Goal: Information Seeking & Learning: Check status

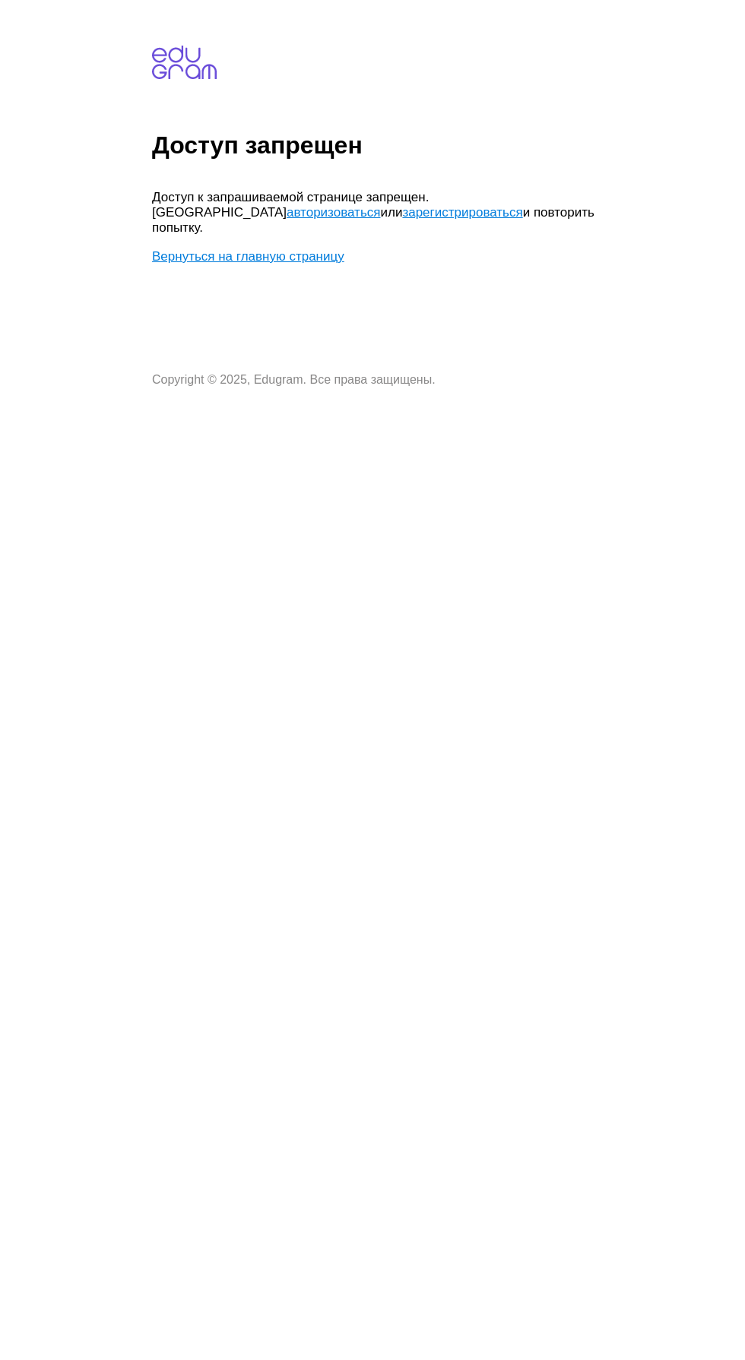
click at [286, 211] on link "авторизоваться" at bounding box center [332, 212] width 93 height 14
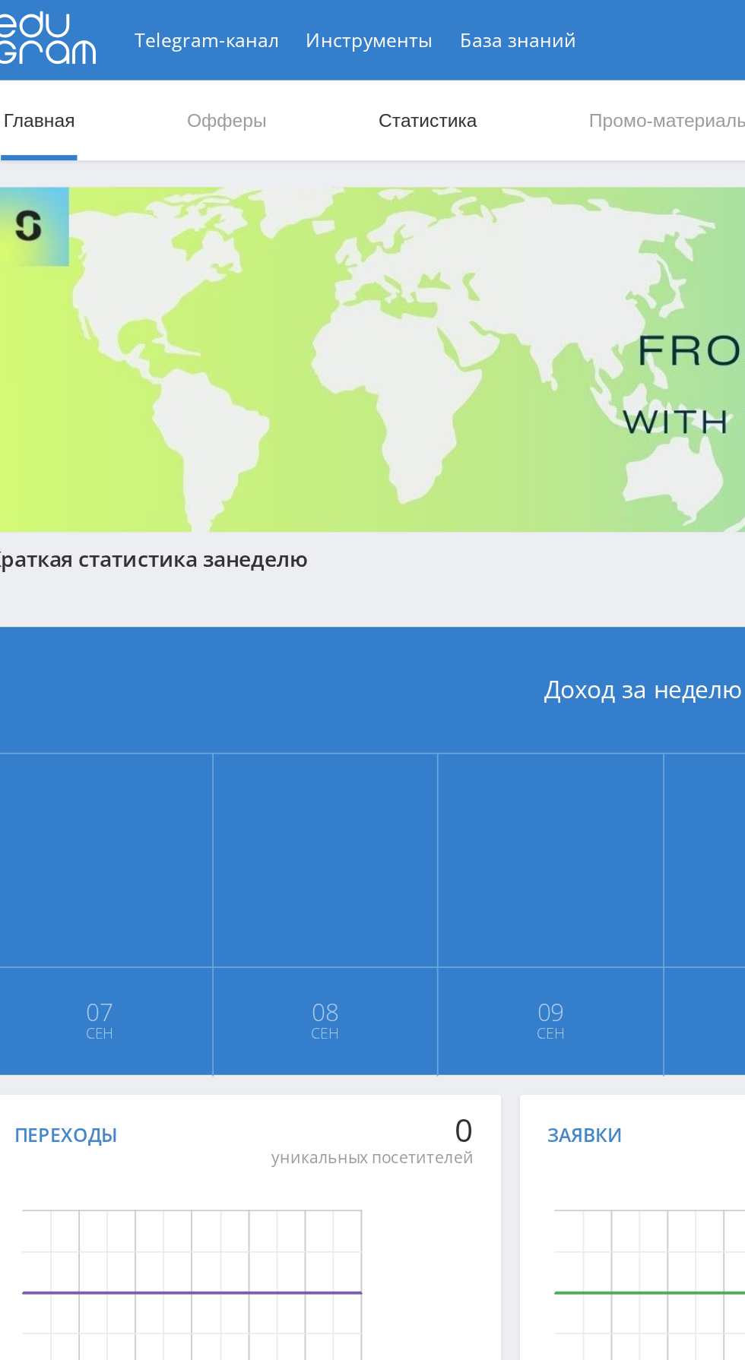
click at [272, 65] on link "Статистика" at bounding box center [257, 69] width 59 height 46
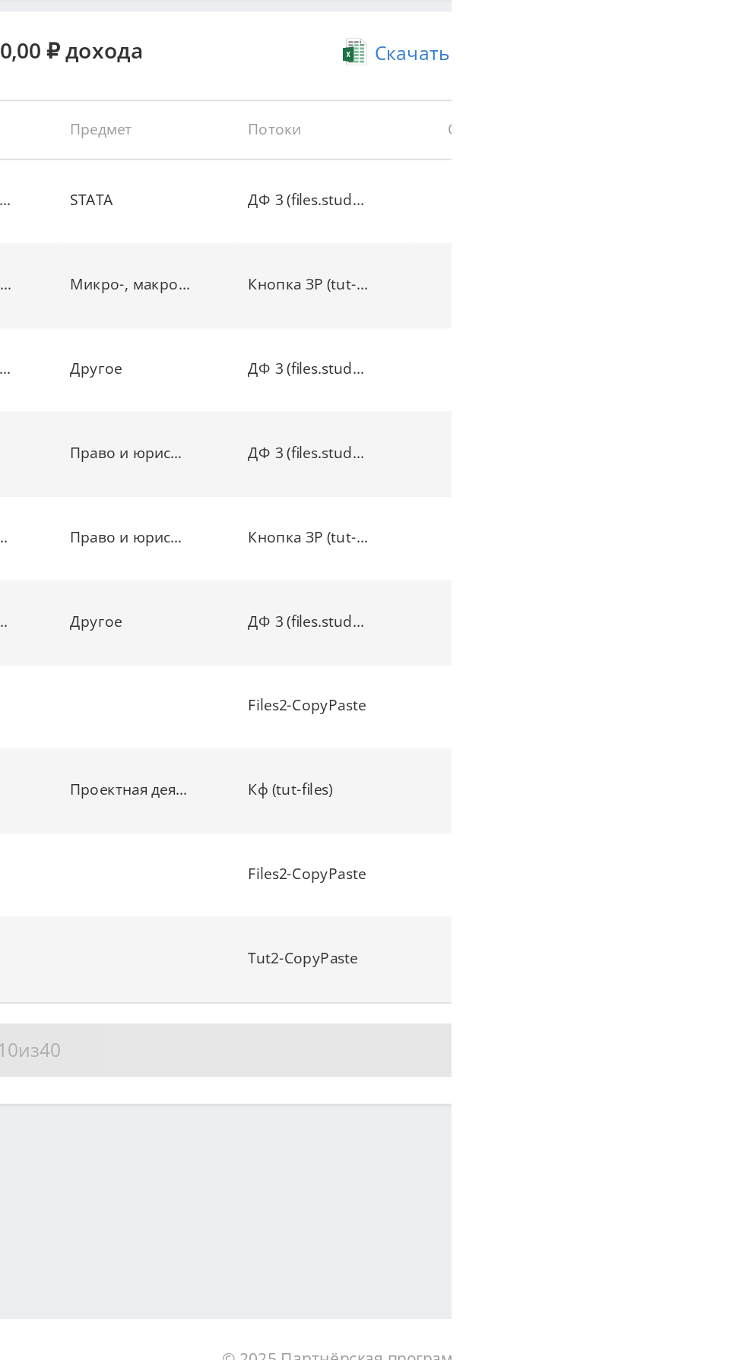
click at [657, 1156] on button "Показать ещё 10 из 40" at bounding box center [456, 1162] width 866 height 30
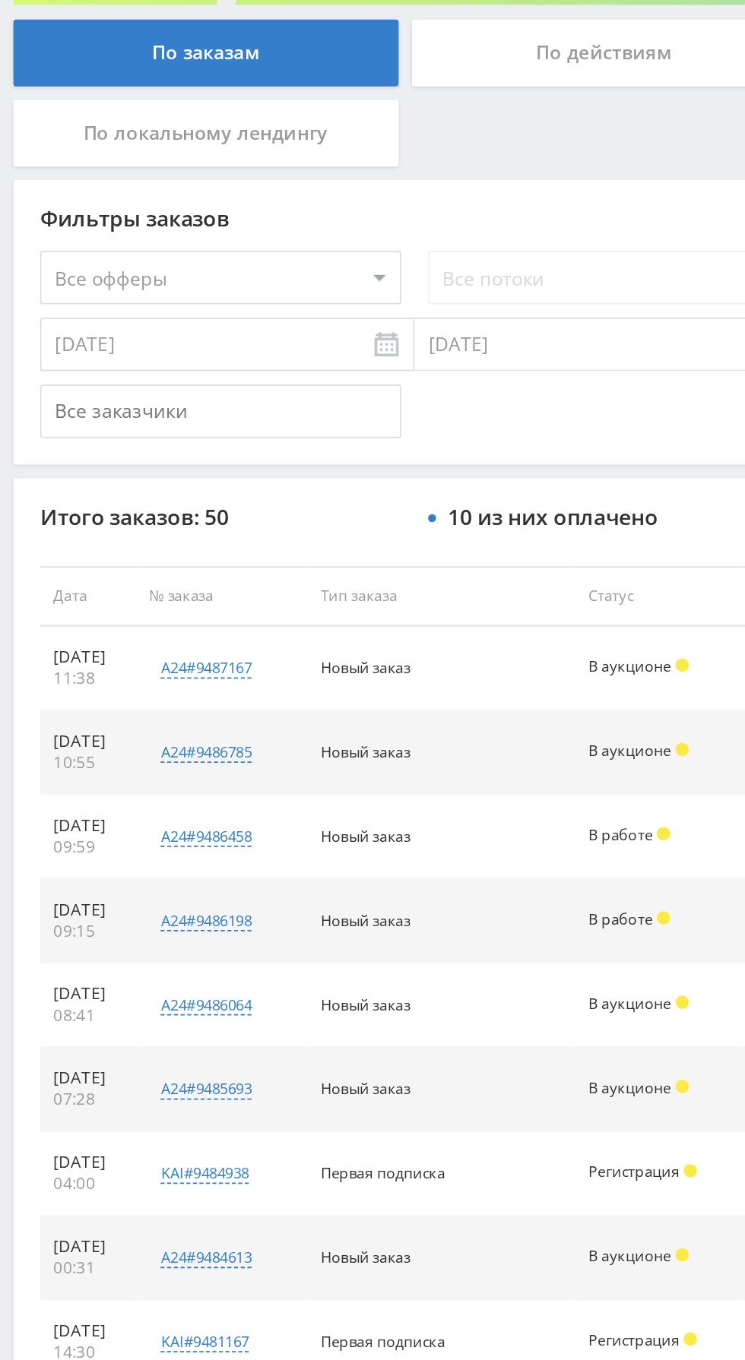
click at [166, 452] on select "Все офферы MyStylus MyStylus - Revshare Кампус AI Studybay Автор24 Studybay Bra…" at bounding box center [125, 457] width 205 height 30
select select "1"
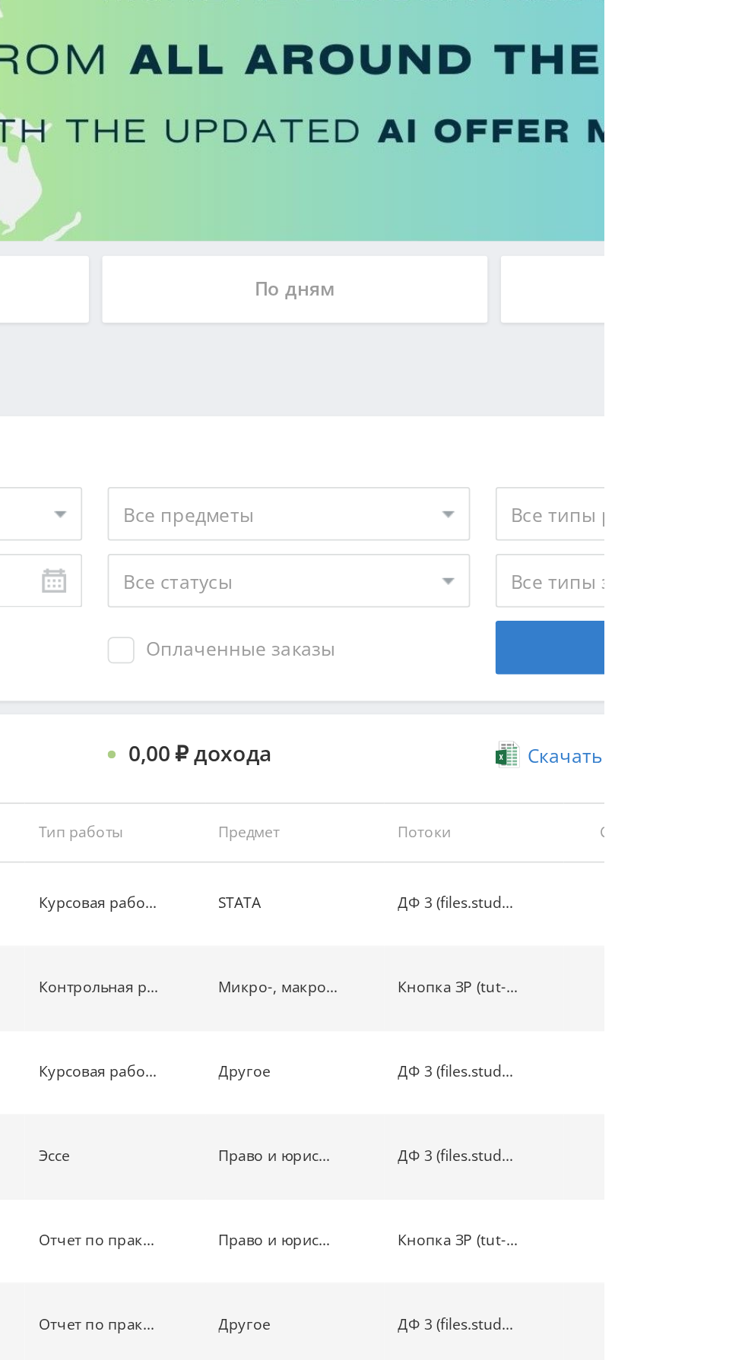
click at [618, 322] on div "По дням" at bounding box center [569, 330] width 219 height 38
click at [0, 0] on input "По дням" at bounding box center [0, 0] width 0 height 0
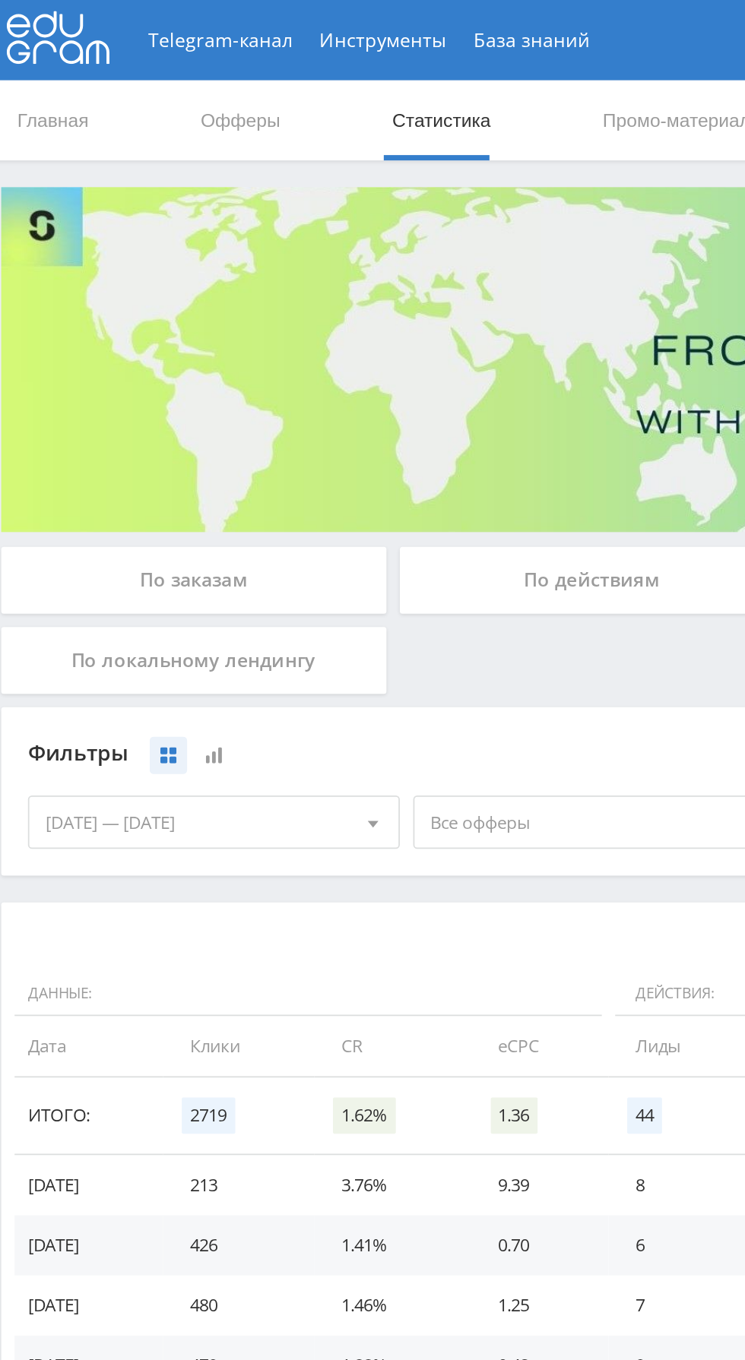
click at [100, 328] on div "По заказам" at bounding box center [117, 330] width 219 height 38
click at [0, 0] on input "По заказам" at bounding box center [0, 0] width 0 height 0
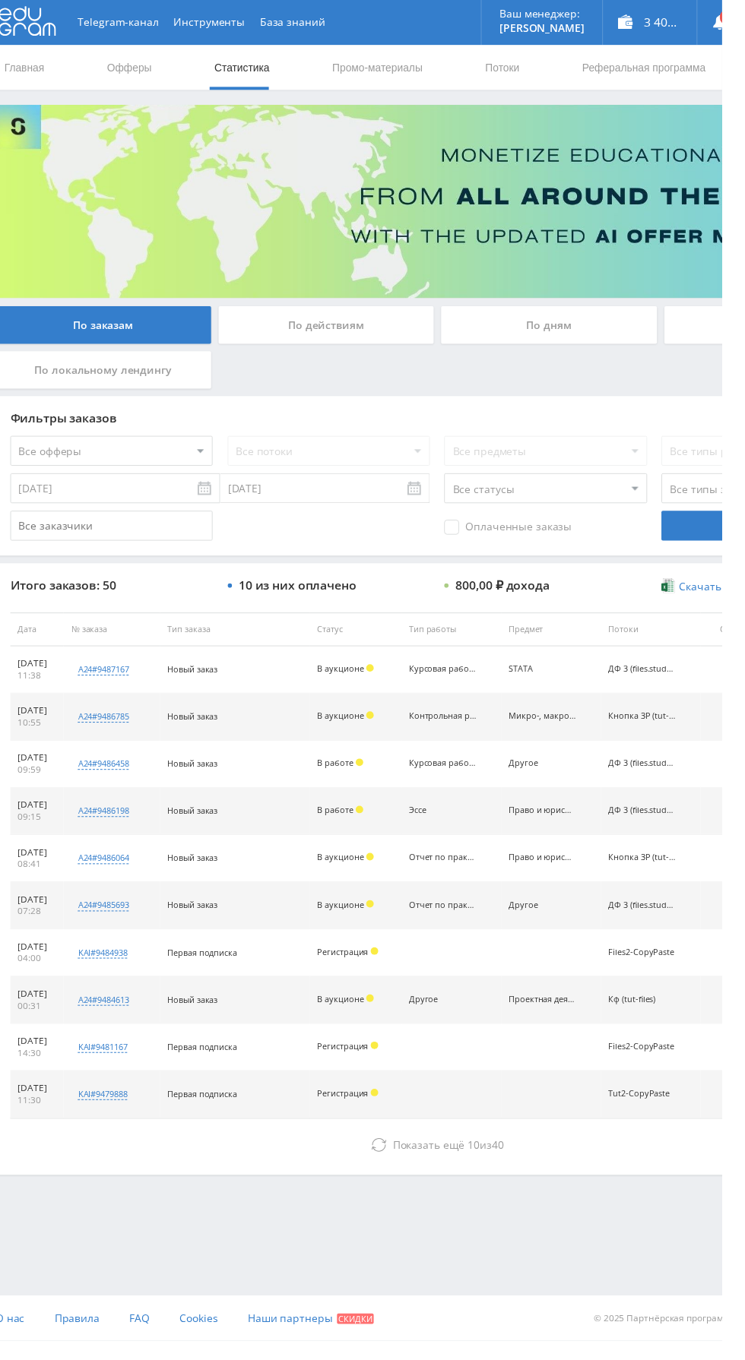
click at [172, 448] on select "Все офферы MyStylus MyStylus - Revshare Кампус AI Studybay Автор24 Studybay [GE…" at bounding box center [125, 457] width 205 height 30
select select "1"
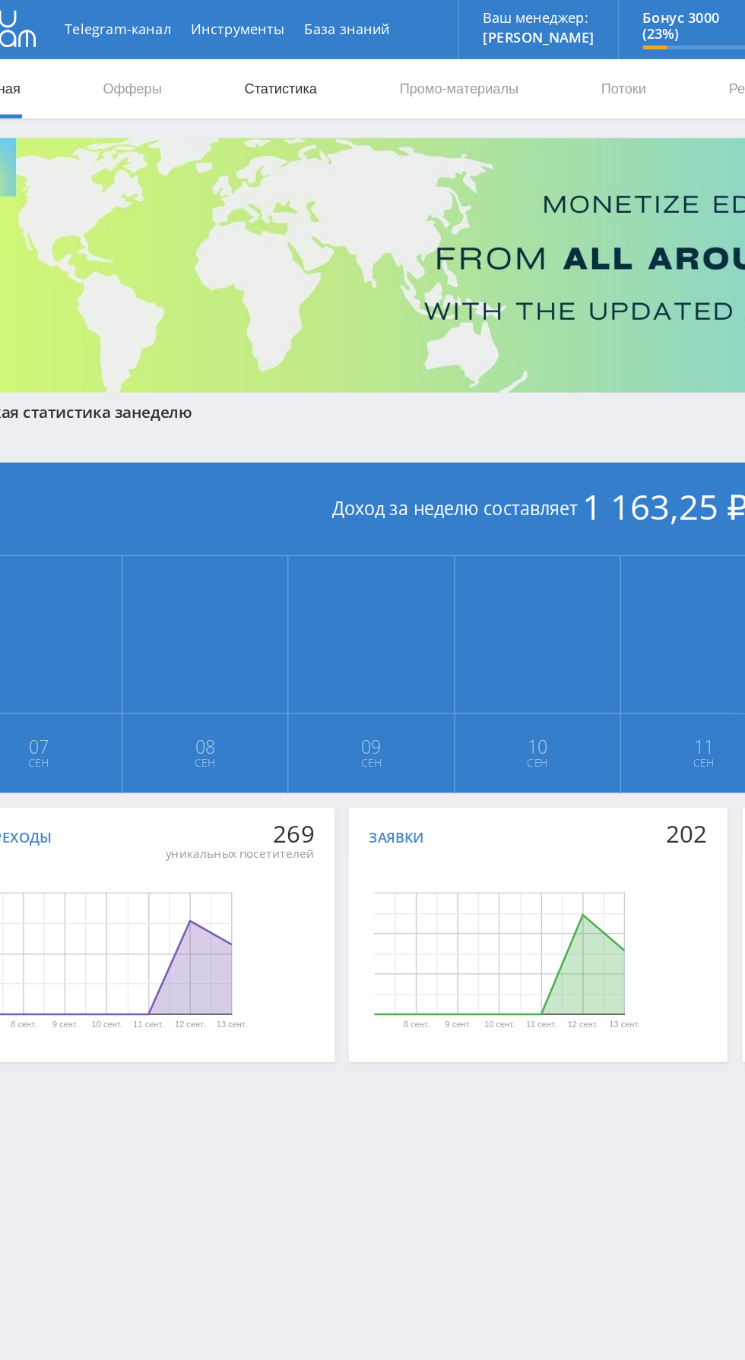
click at [260, 64] on link "Статистика" at bounding box center [257, 69] width 59 height 46
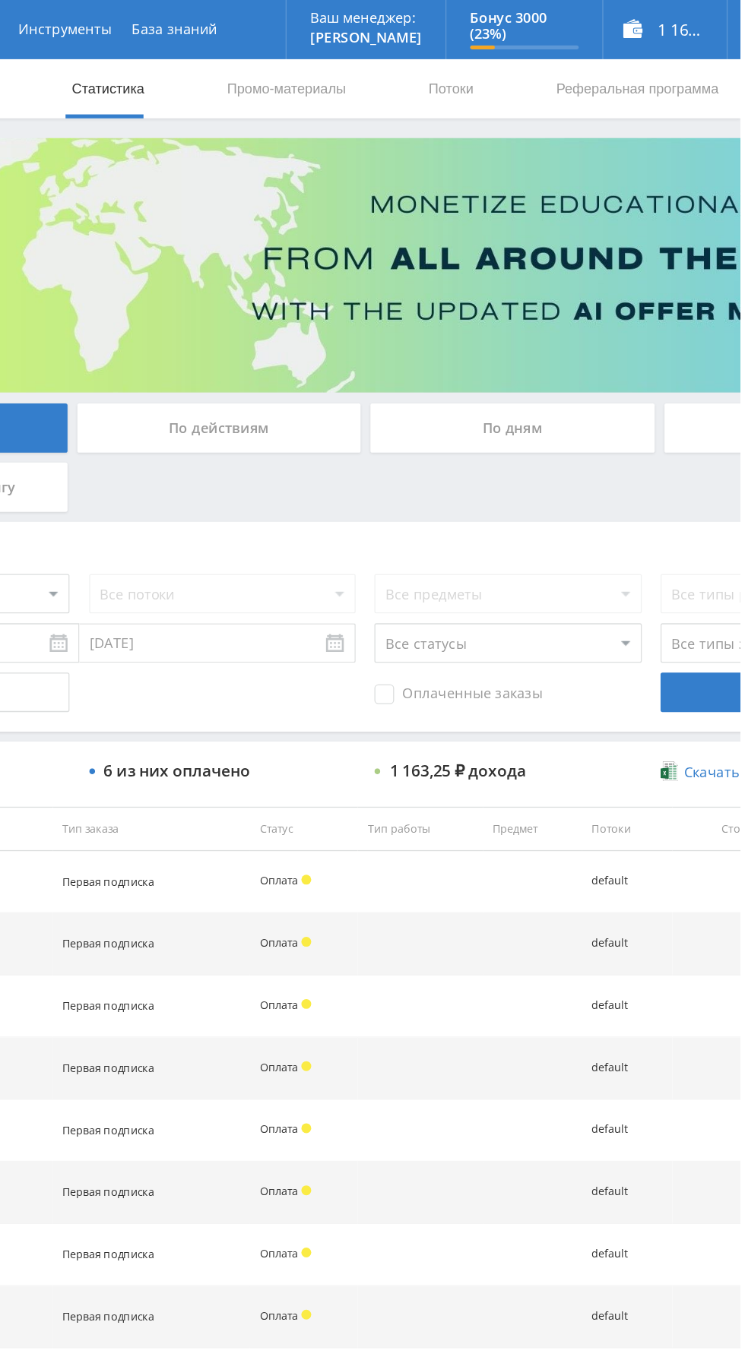
click at [592, 323] on div "По дням" at bounding box center [569, 330] width 219 height 38
click at [0, 0] on input "По дням" at bounding box center [0, 0] width 0 height 0
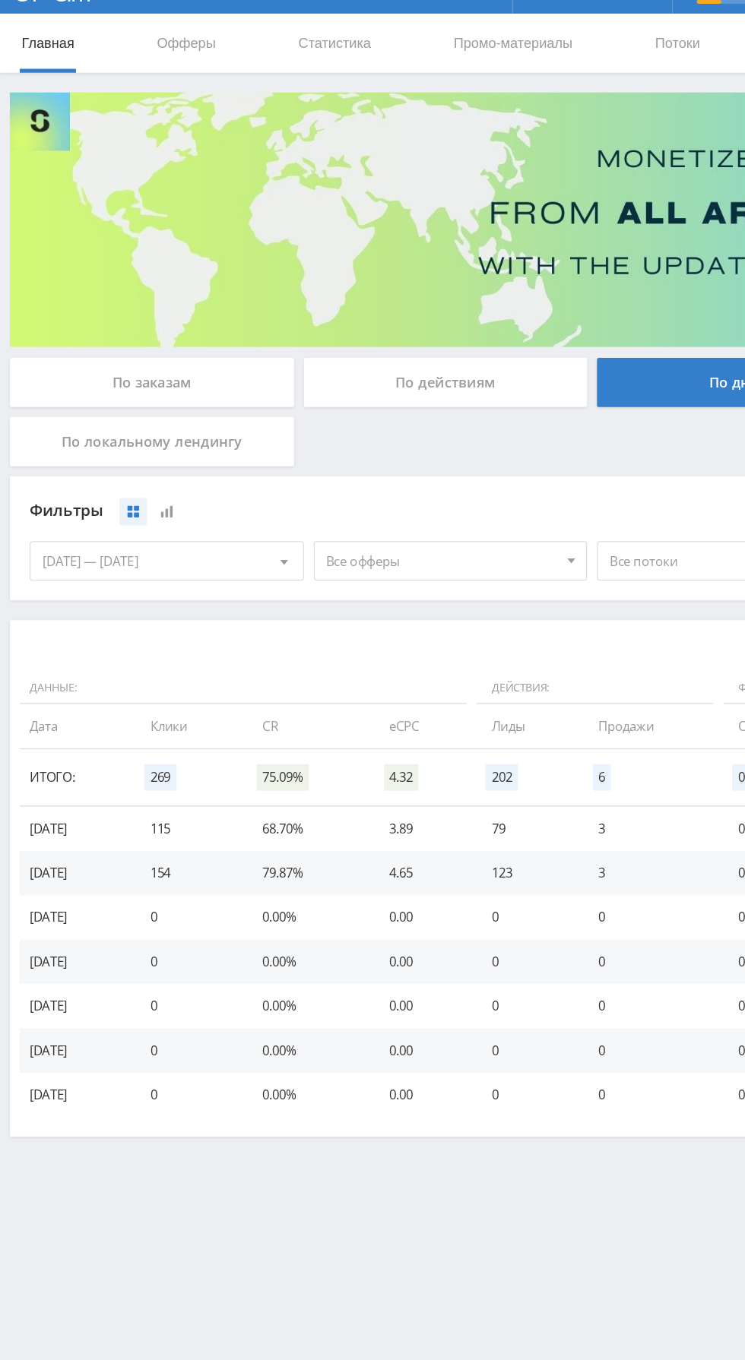
click at [345, 480] on span "Все офферы" at bounding box center [341, 467] width 178 height 29
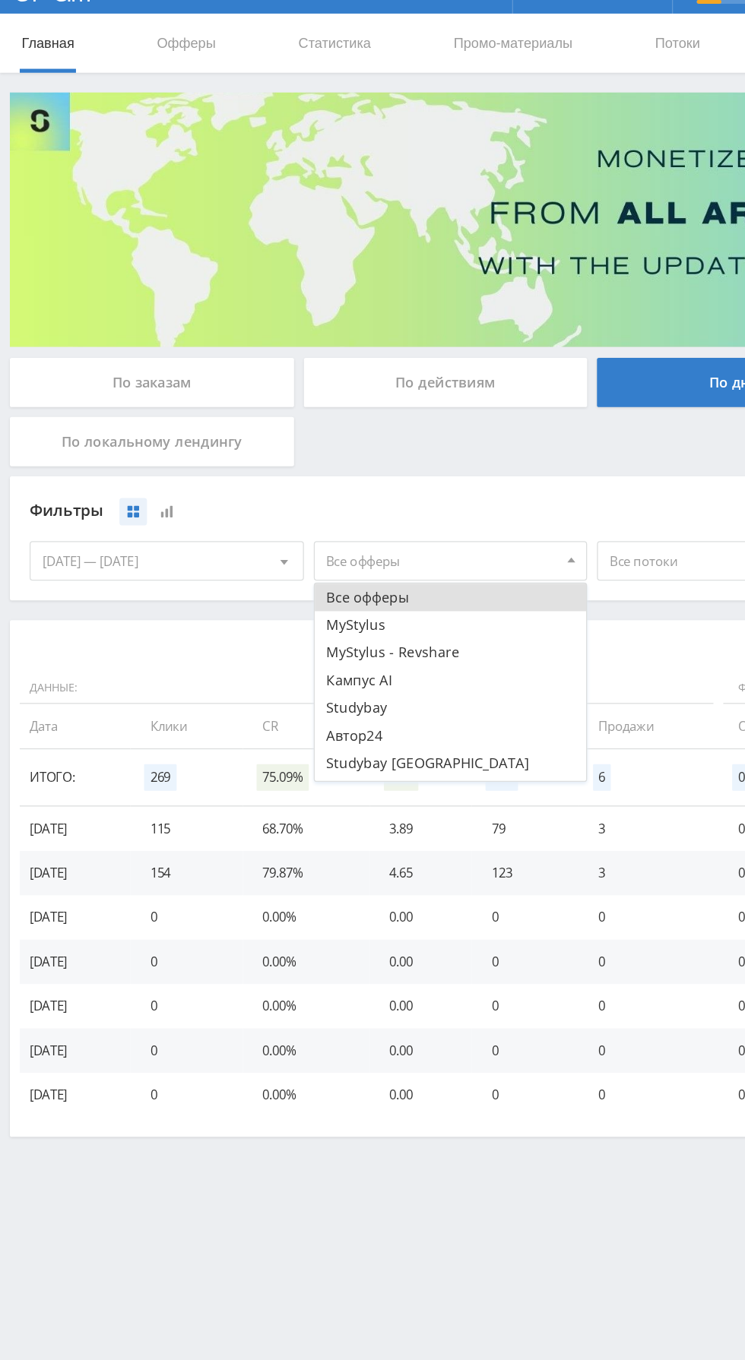
scroll to position [18, 0]
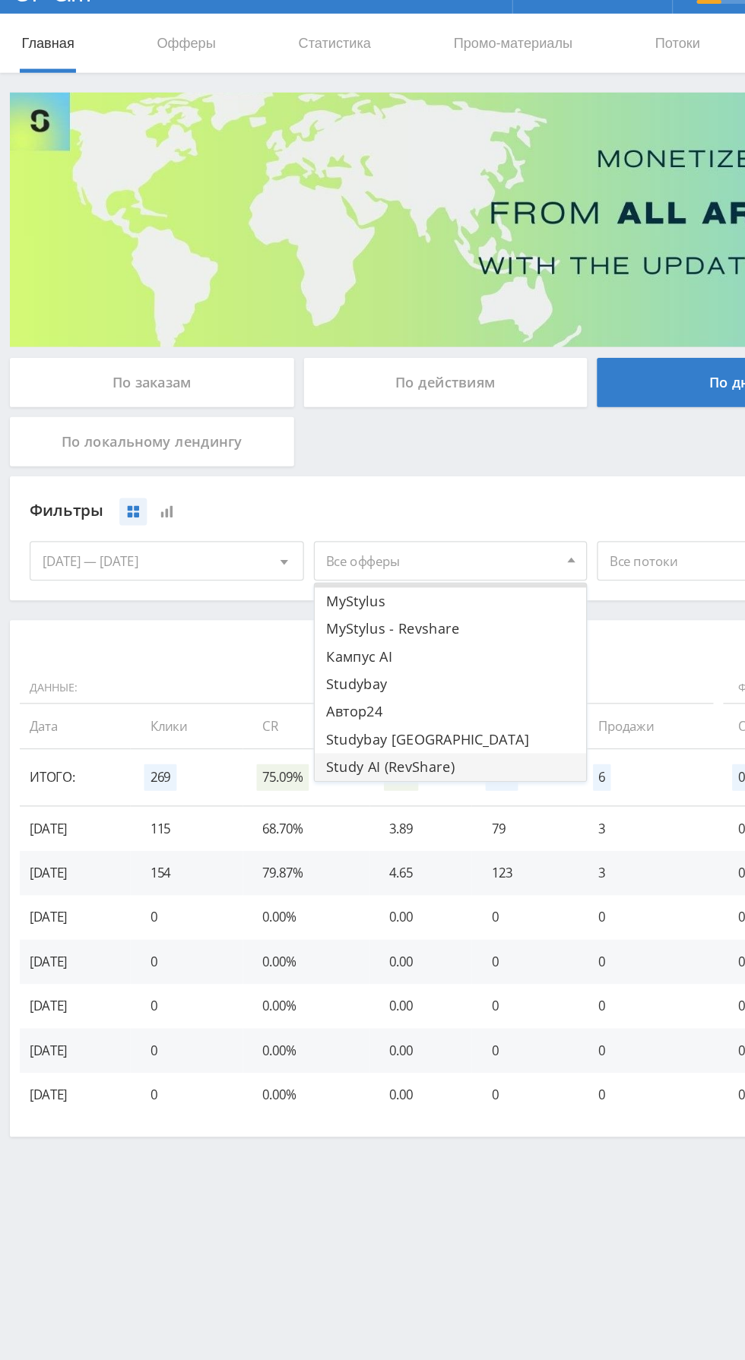
click at [354, 625] on button "Study AI (RevShare)" at bounding box center [347, 626] width 210 height 21
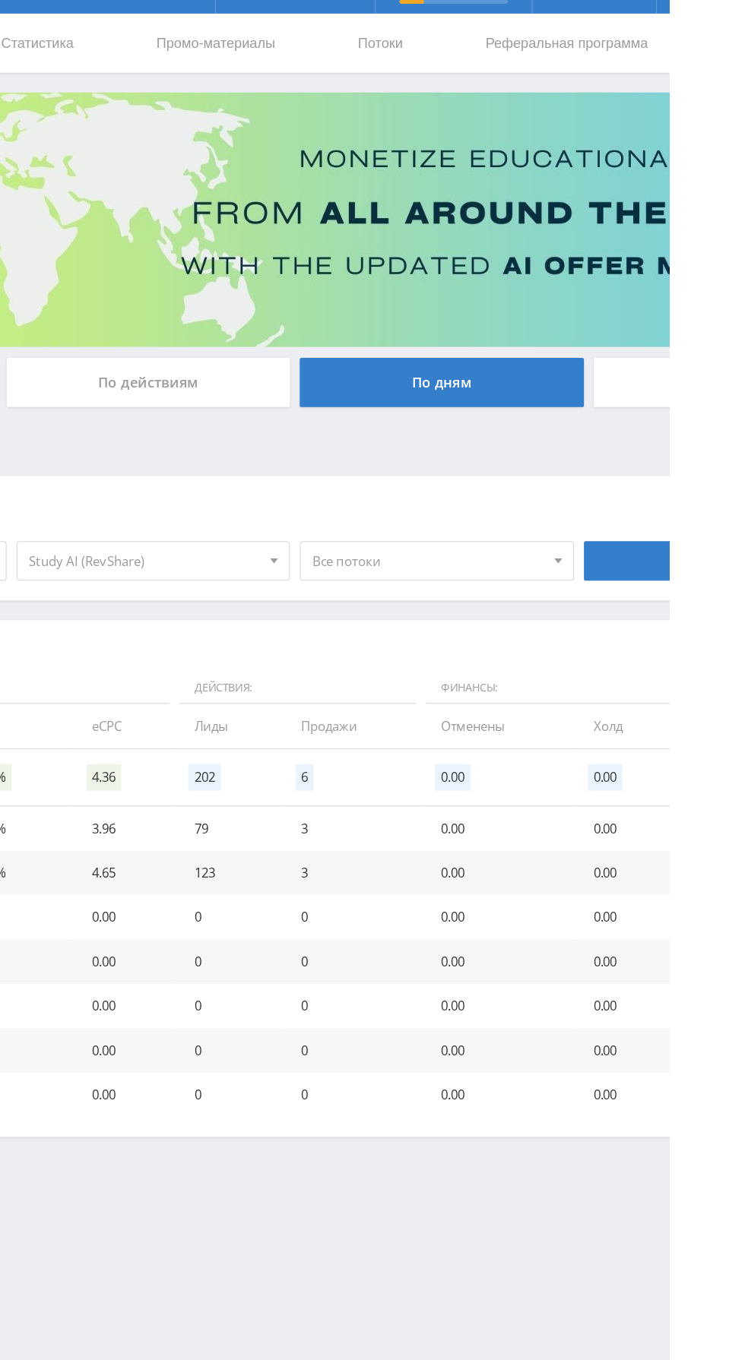
click at [566, 474] on span "Все потоки" at bounding box center [559, 467] width 178 height 29
click at [636, 426] on div "Фильтры" at bounding box center [347, 428] width 648 height 23
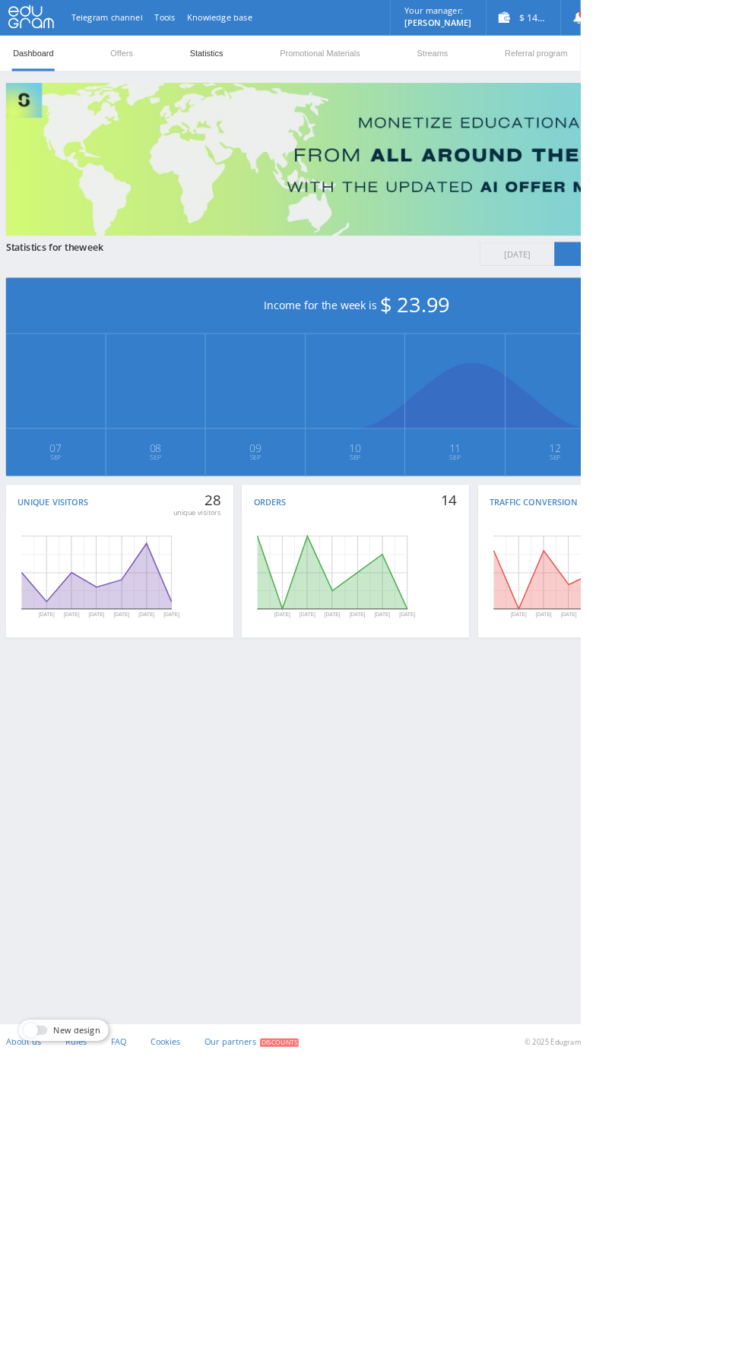
click at [266, 68] on link "Statistics" at bounding box center [265, 69] width 46 height 46
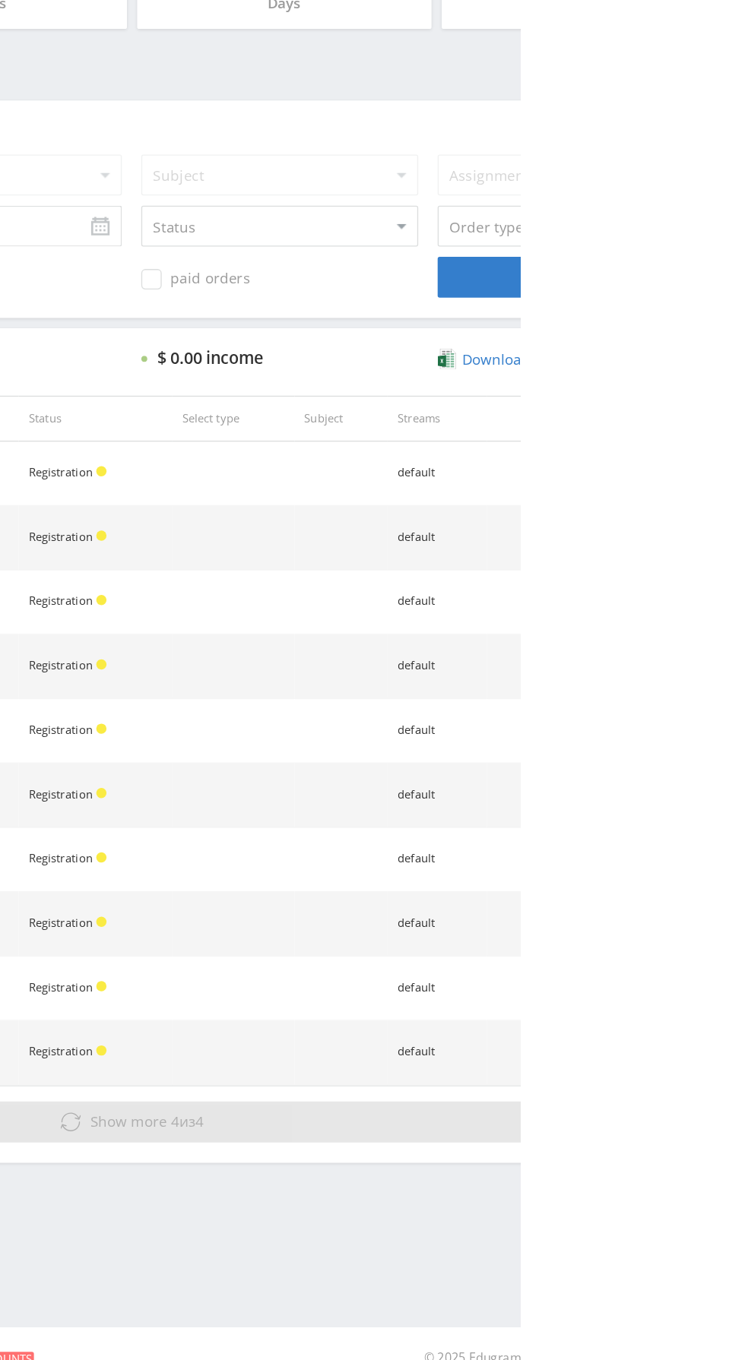
click at [496, 1157] on span "Show more 4 из 4" at bounding box center [467, 1161] width 84 height 14
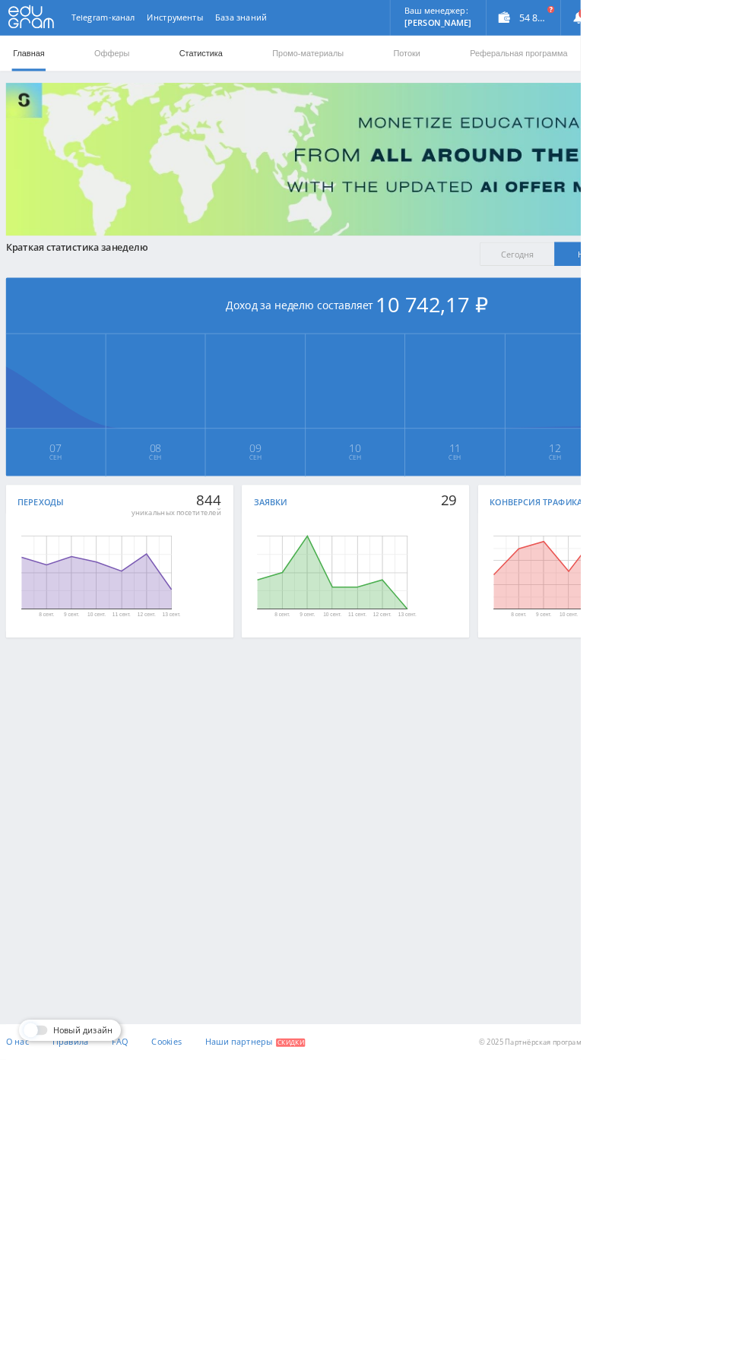
click at [259, 71] on link "Статистика" at bounding box center [257, 69] width 59 height 46
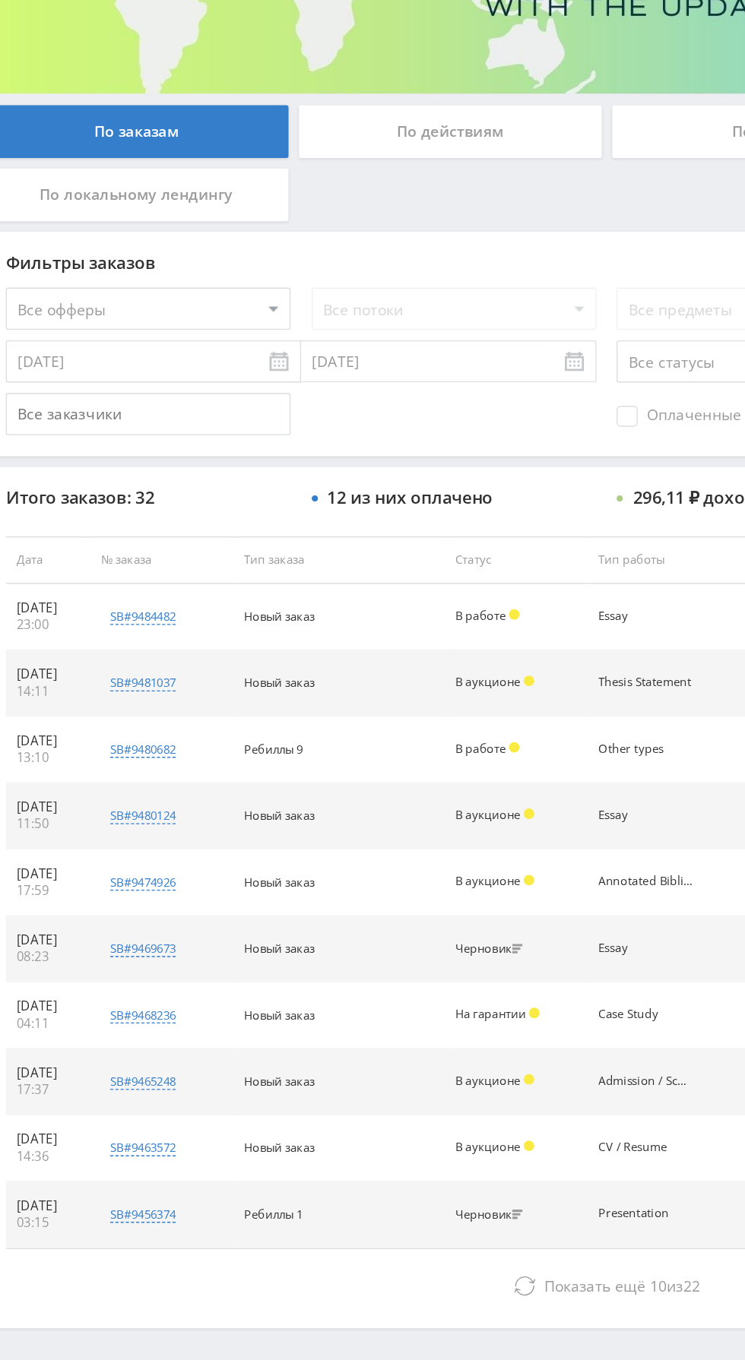
click at [166, 500] on input "[DATE]" at bounding box center [129, 495] width 213 height 30
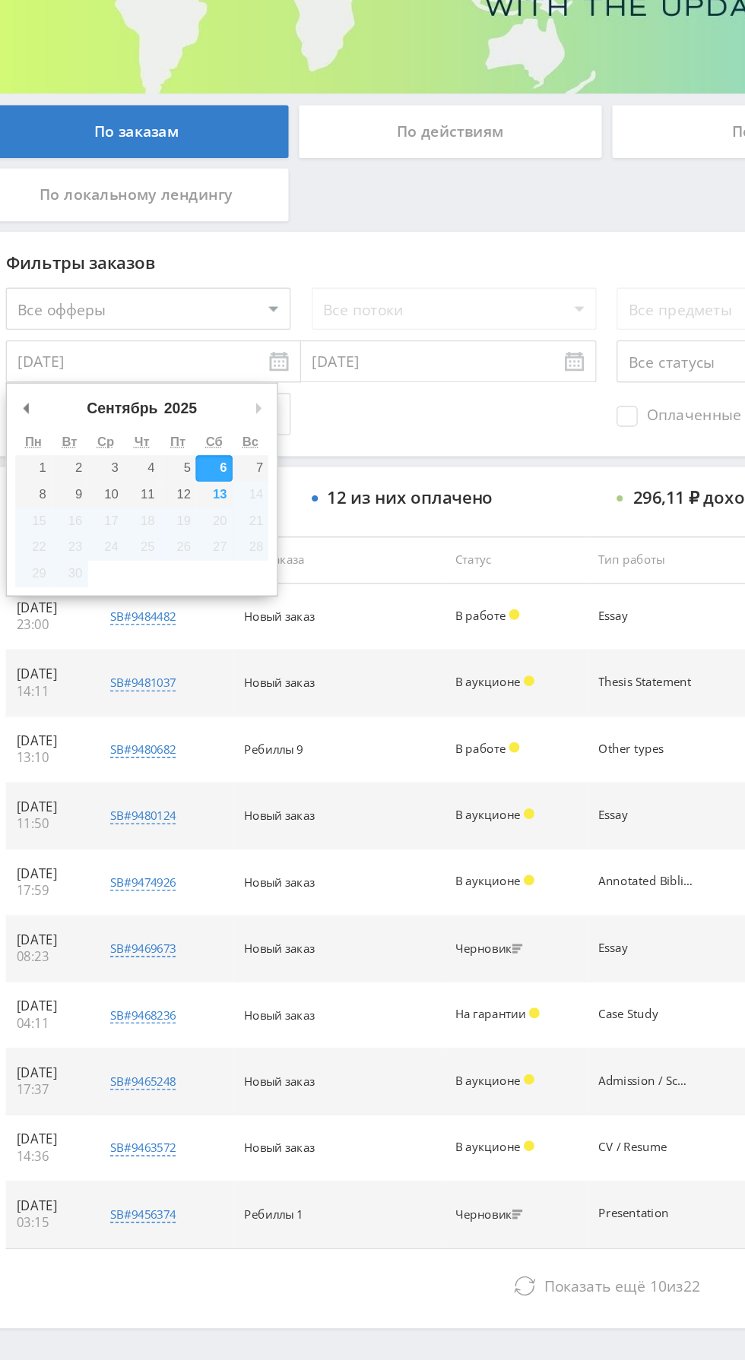
type input "[DATE]"
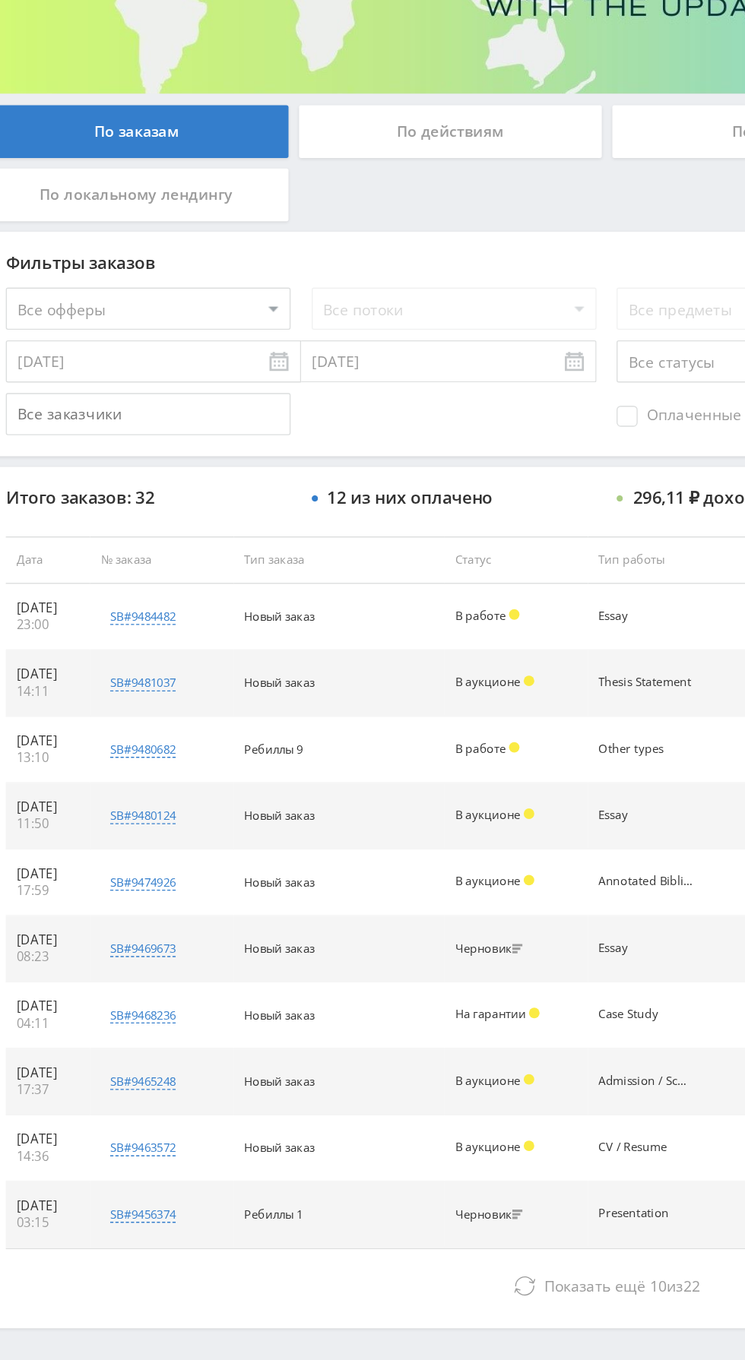
click at [180, 454] on select "Все офферы MyStylus MyStylus - Revshare Кампус AI Studybay Автор24 Studybay [GE…" at bounding box center [125, 457] width 205 height 30
select select "2"
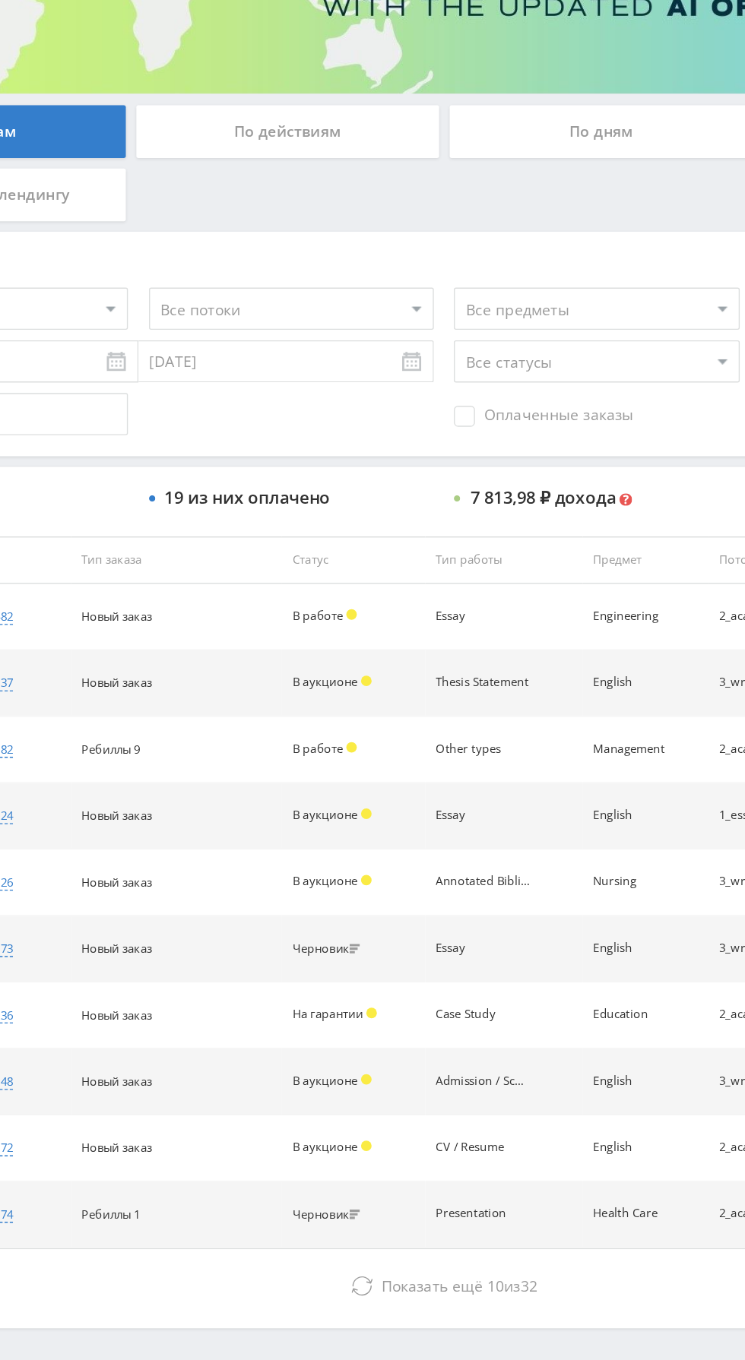
click at [507, 536] on span "Оплаченные заказы" at bounding box center [527, 534] width 129 height 15
click at [0, 0] on input "Оплаченные заказы" at bounding box center [0, 0] width 0 height 0
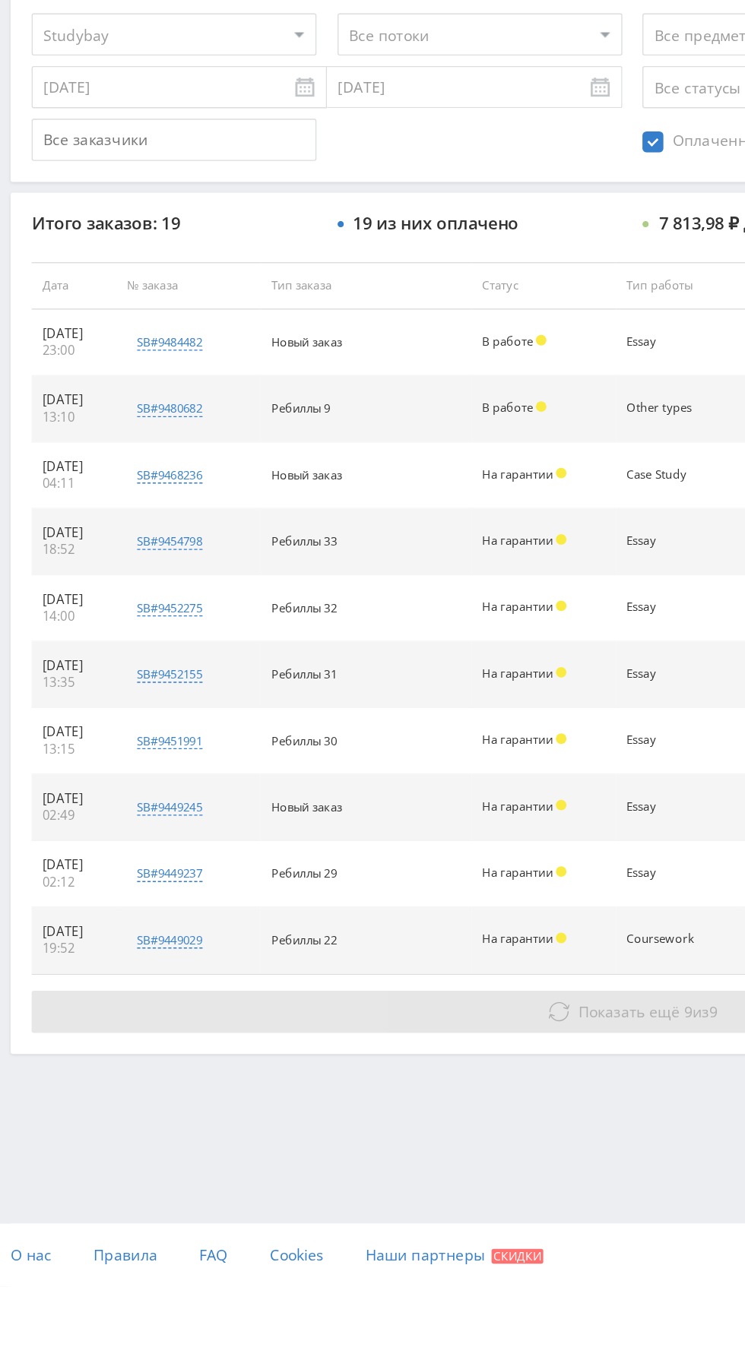
click at [442, 1168] on button "Показать ещё 9 из 9" at bounding box center [456, 1162] width 866 height 30
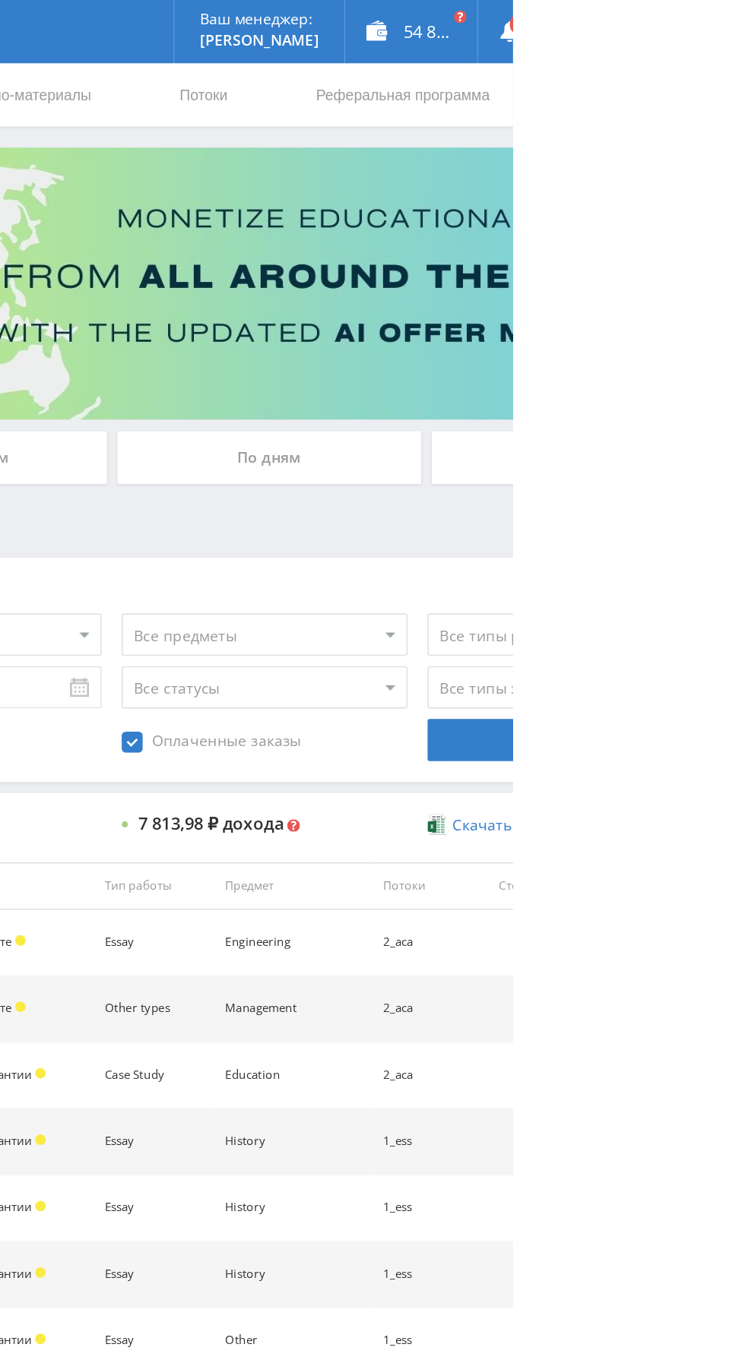
select select "2"
